Goal: Navigation & Orientation: Find specific page/section

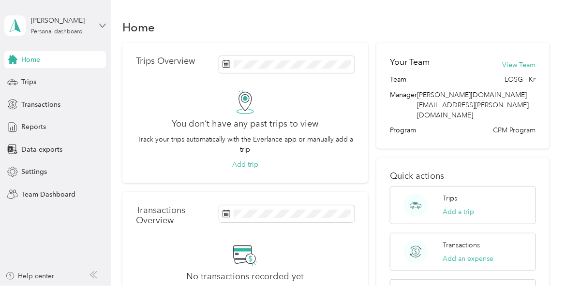
drag, startPoint x: 31, startPoint y: 57, endPoint x: 103, endPoint y: 26, distance: 78.4
click at [103, 26] on div "[PERSON_NAME] Personal dashboard Home Trips Transactions Reports Data exports S…" at bounding box center [55, 101] width 102 height 203
click at [103, 26] on icon at bounding box center [102, 25] width 7 height 7
click at [41, 82] on div "Team dashboard" at bounding box center [190, 79] width 356 height 17
